Goal: Navigation & Orientation: Go to known website

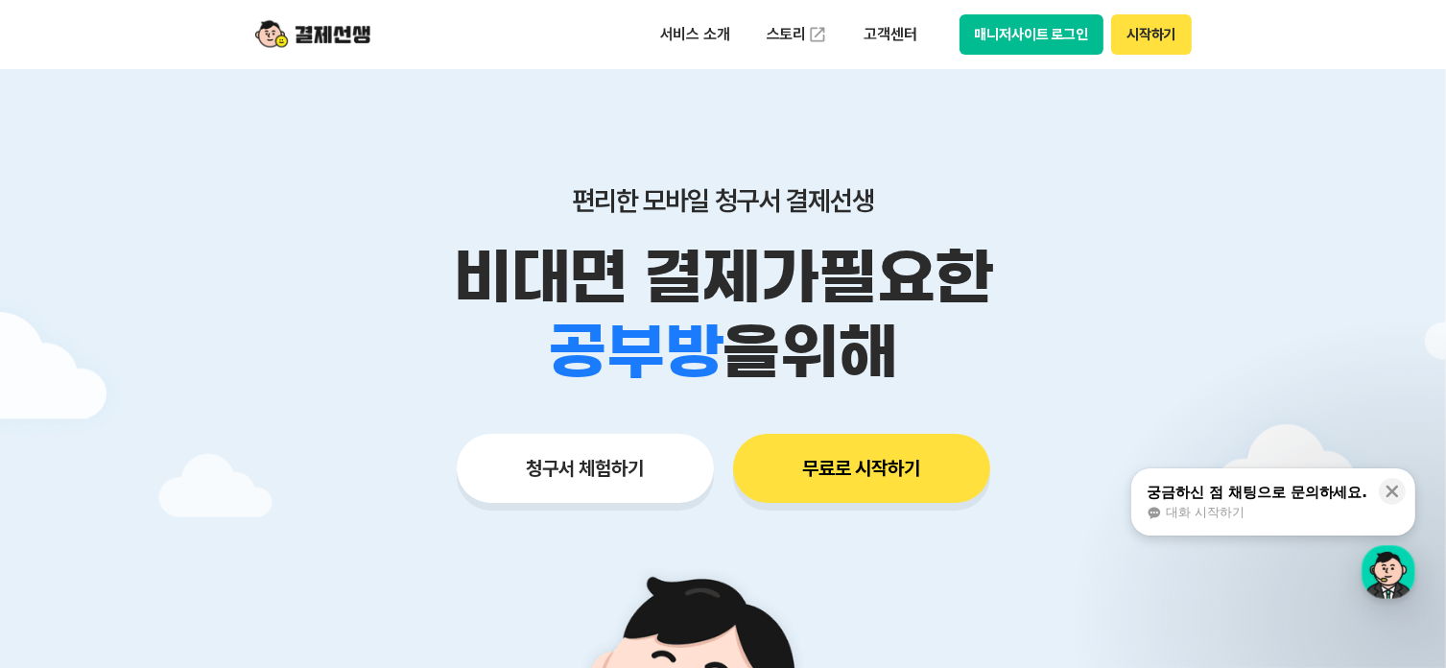
click at [1059, 30] on button "매니저사이트 로그인" at bounding box center [1032, 34] width 145 height 40
click at [1162, 41] on button "시작하기" at bounding box center [1151, 34] width 80 height 40
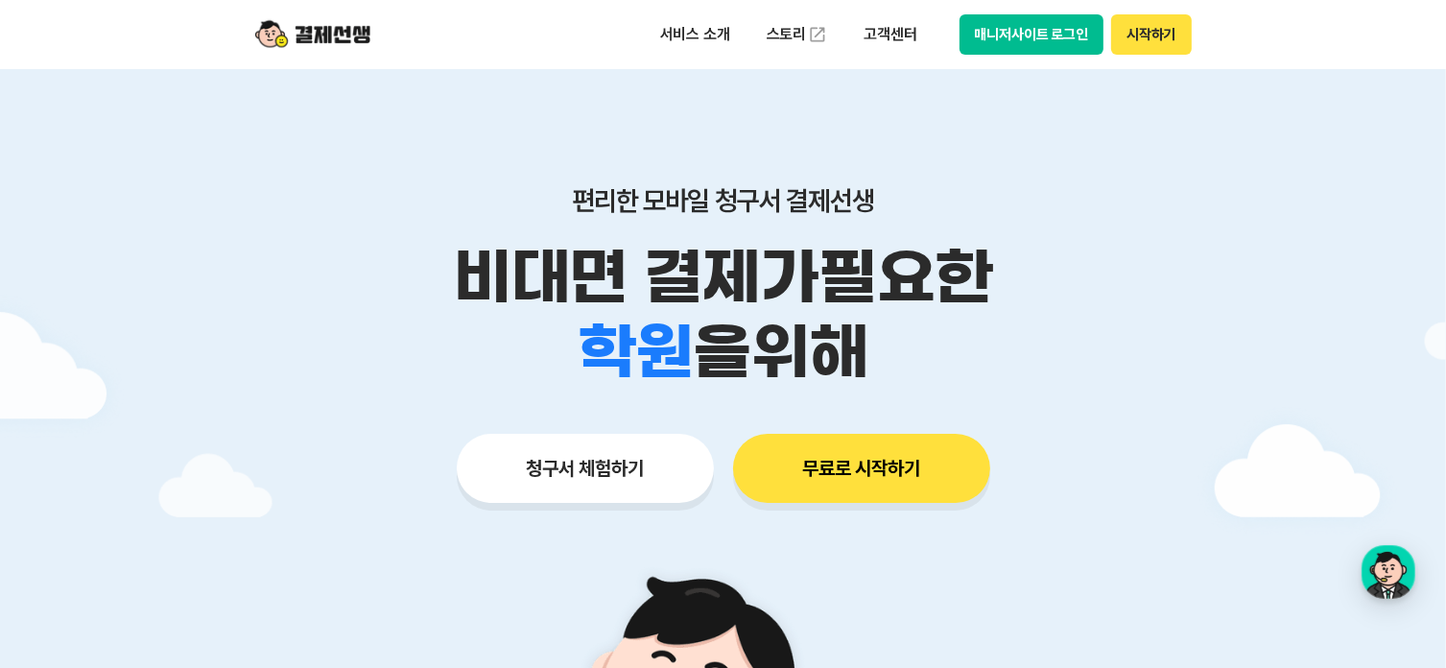
click at [1010, 47] on button "매니저사이트 로그인" at bounding box center [1032, 34] width 145 height 40
click at [1040, 26] on button "매니저사이트 로그인" at bounding box center [1032, 34] width 145 height 40
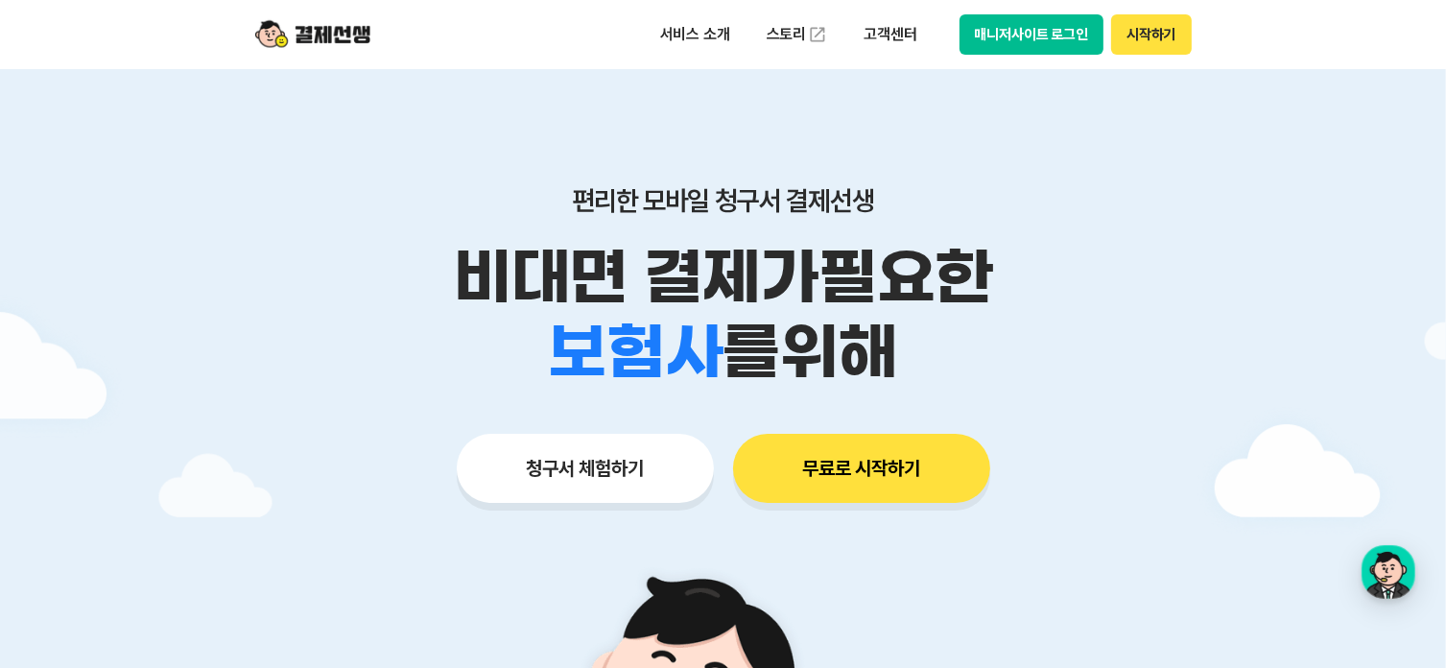
drag, startPoint x: 468, startPoint y: 140, endPoint x: 453, endPoint y: 126, distance: 21.1
click at [466, 140] on div "편리한 모바일 청구서 결제선생 비대면 결제가 필요한 학원 공부방 호텔 쇼핑몰 병원 배달 보험사 항공사 골프장 를 위해 청구서 체험하기 무료로 …" at bounding box center [723, 306] width 983 height 474
